Goal: Find contact information: Find contact information

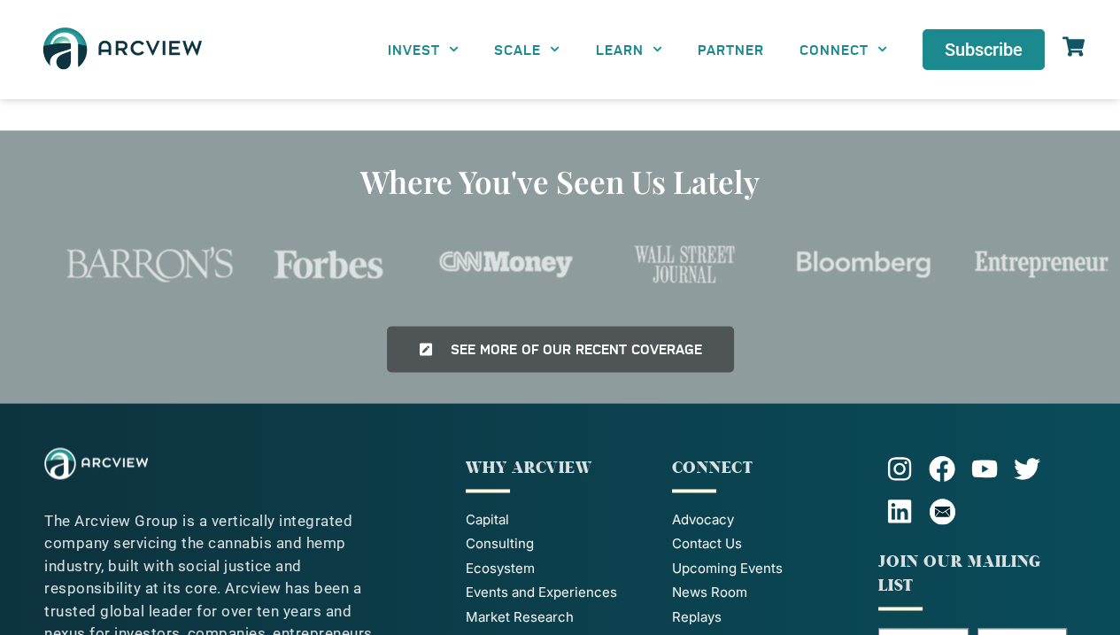
scroll to position [4162, 0]
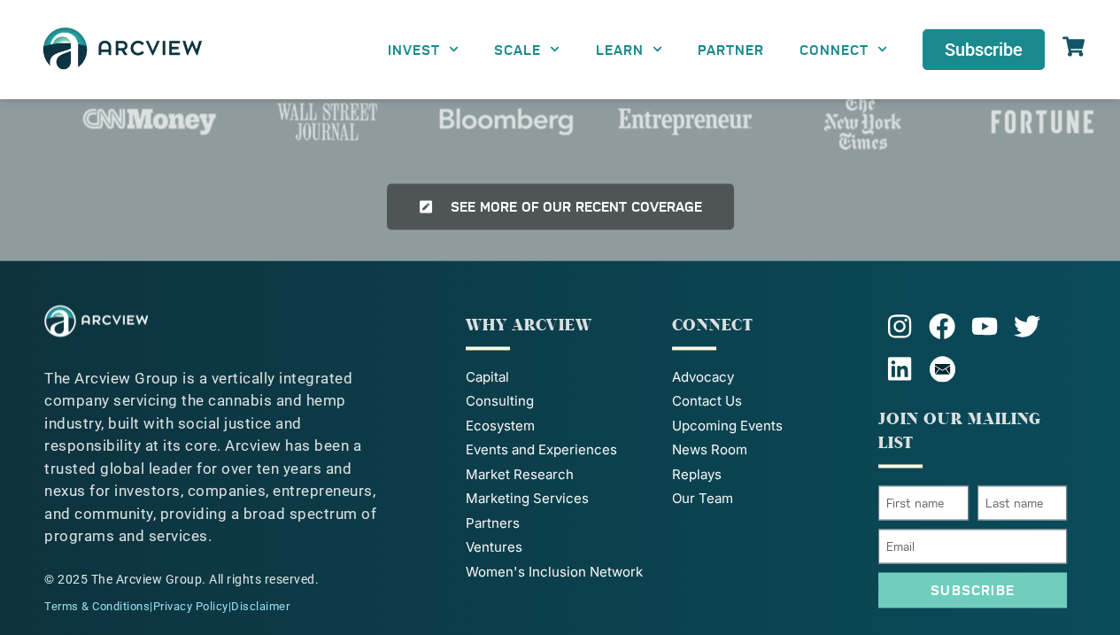
click at [712, 391] on span "Contact Us" at bounding box center [707, 401] width 70 height 20
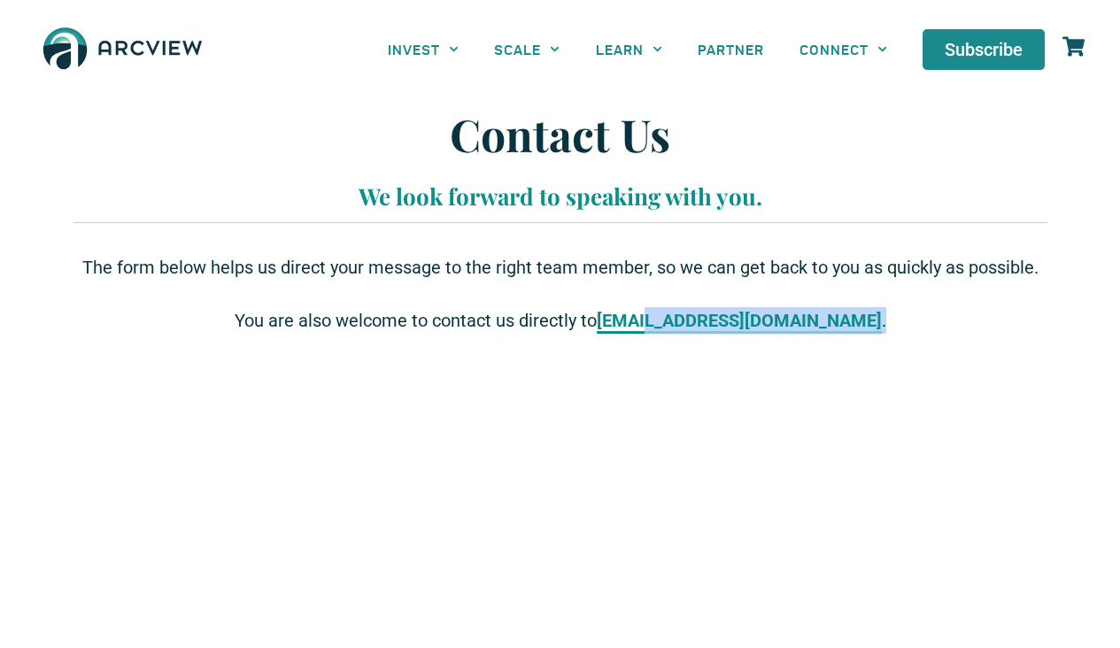
drag, startPoint x: 875, startPoint y: 317, endPoint x: 688, endPoint y: 319, distance: 186.8
click at [688, 319] on p "You are also welcome to contact us directly to [EMAIL_ADDRESS][DOMAIN_NAME] ." at bounding box center [560, 320] width 956 height 27
copy p "arcviewgroup.com ."
